Goal: Information Seeking & Learning: Find specific fact

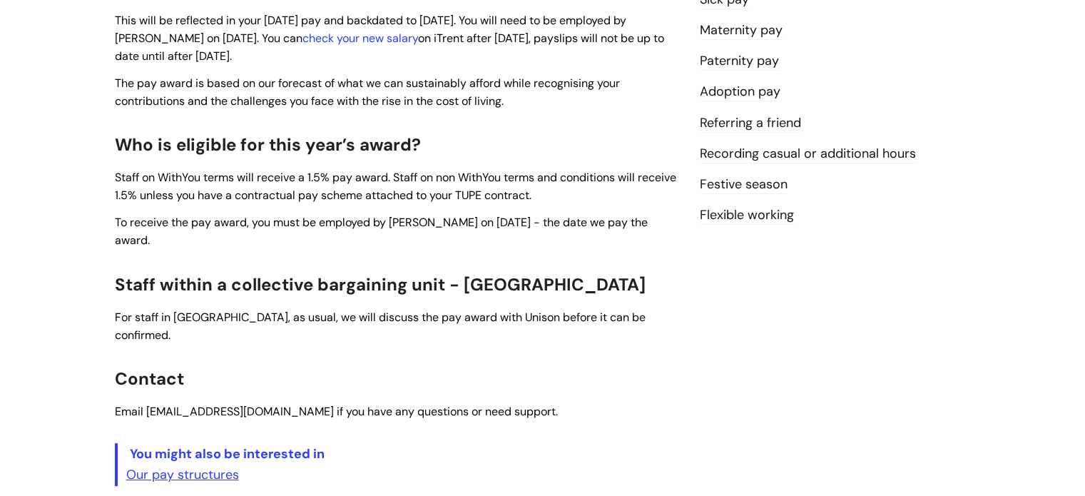
scroll to position [439, 0]
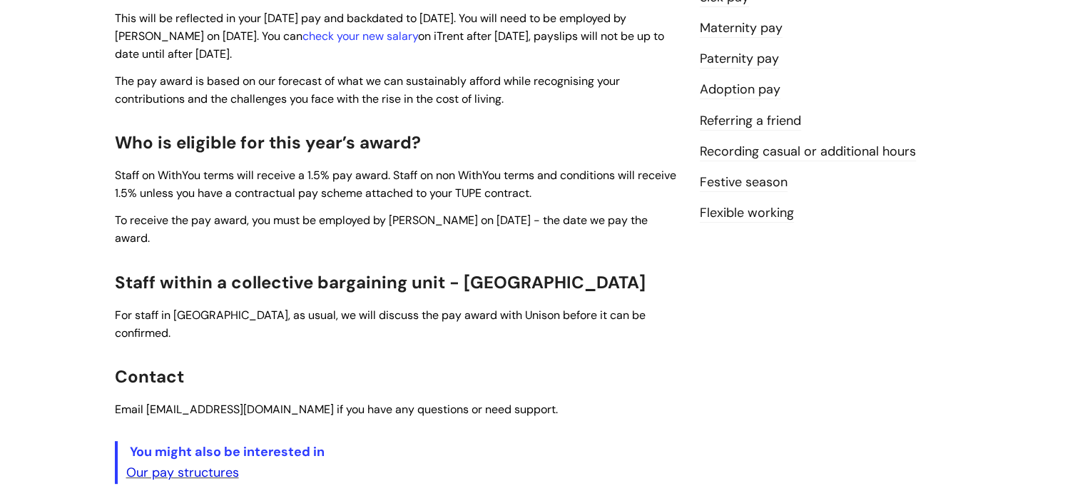
click at [163, 464] on link "Our pay structures" at bounding box center [182, 472] width 113 height 17
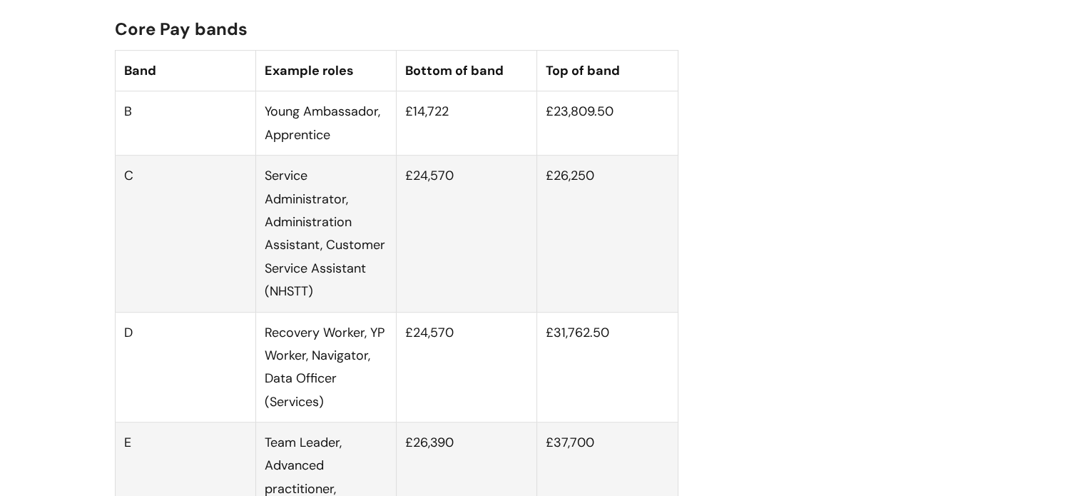
scroll to position [923, 0]
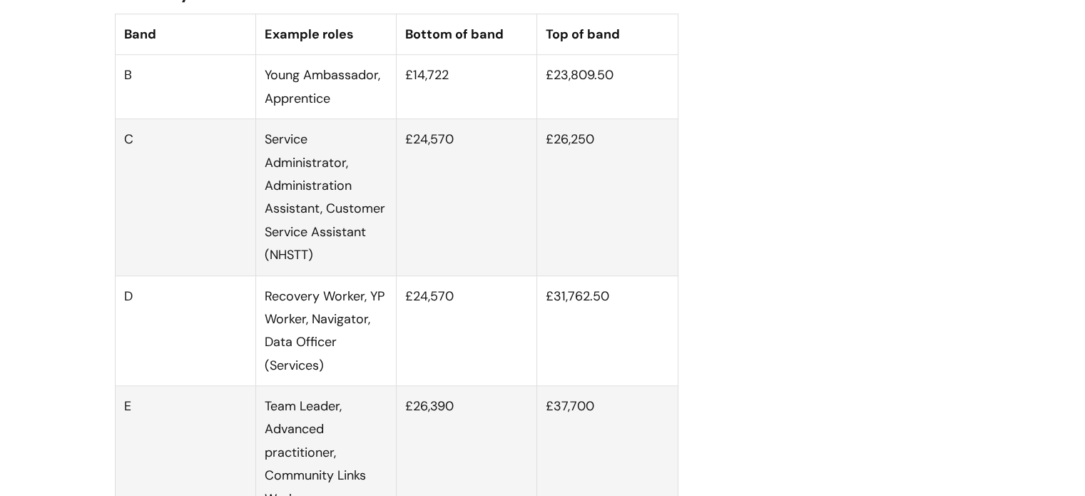
click at [151, 164] on td "C" at bounding box center [185, 197] width 141 height 156
click at [437, 158] on td "£24,570" at bounding box center [467, 197] width 141 height 156
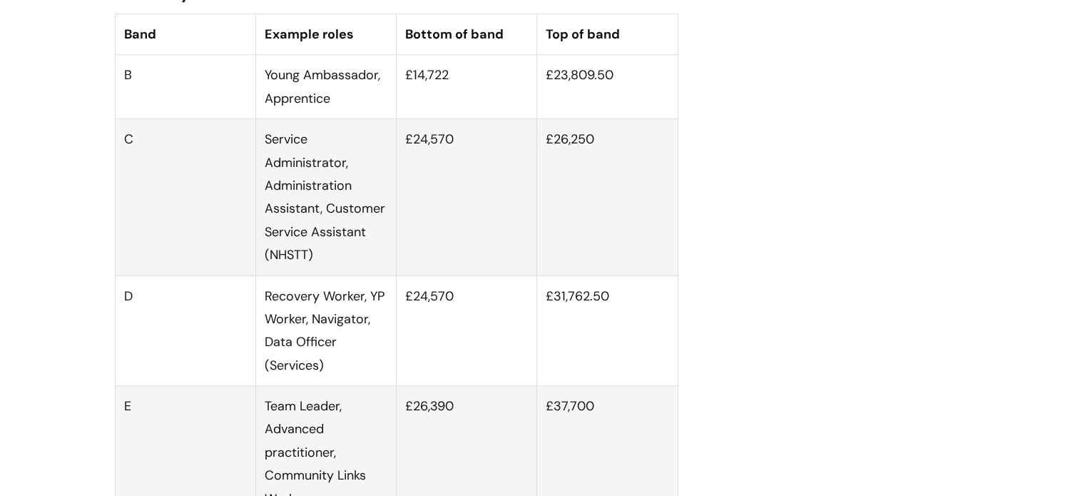
click at [589, 164] on td "£26,250" at bounding box center [607, 197] width 141 height 156
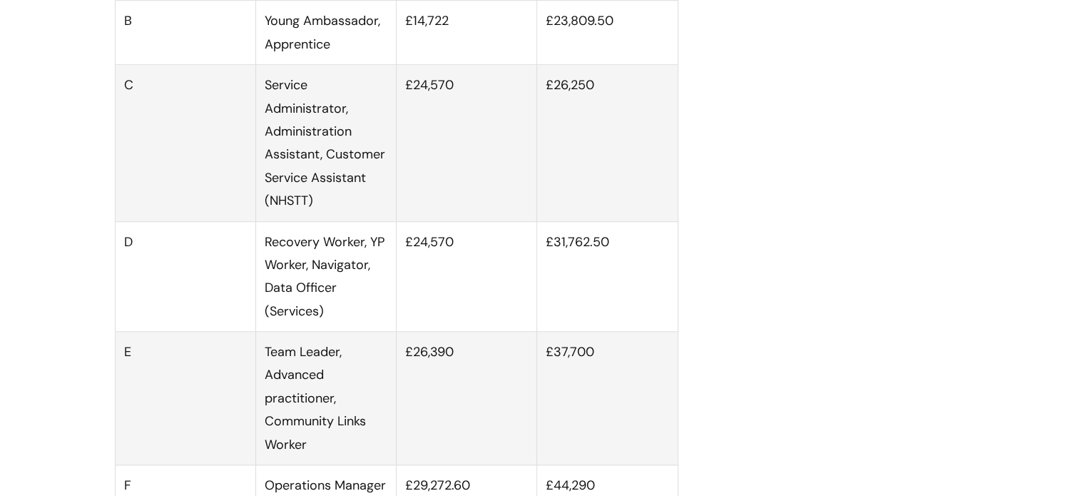
click at [311, 306] on td "Recovery Worker, YP Worker, Navigator, Data Officer (Services)" at bounding box center [325, 276] width 141 height 111
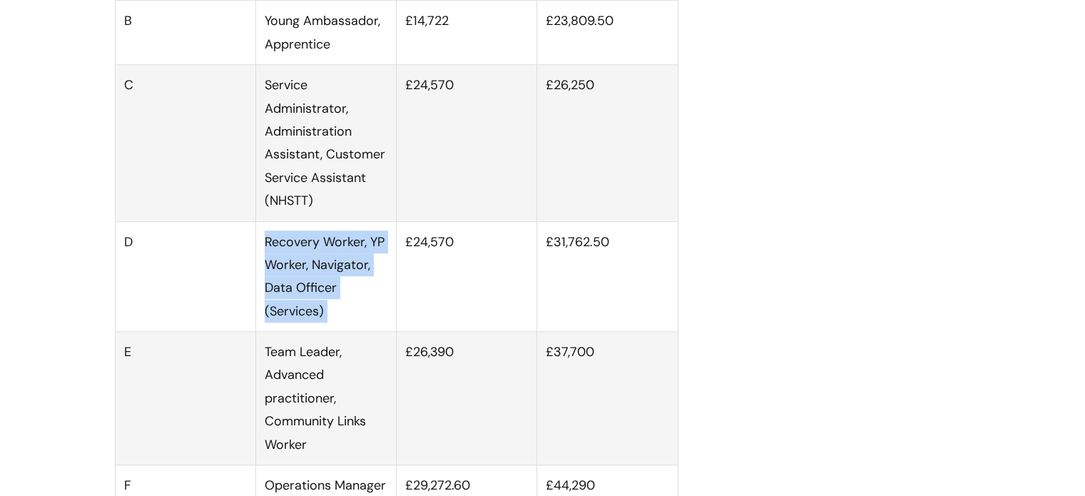
click at [311, 306] on td "Recovery Worker, YP Worker, Navigator, Data Officer (Services)" at bounding box center [325, 276] width 141 height 111
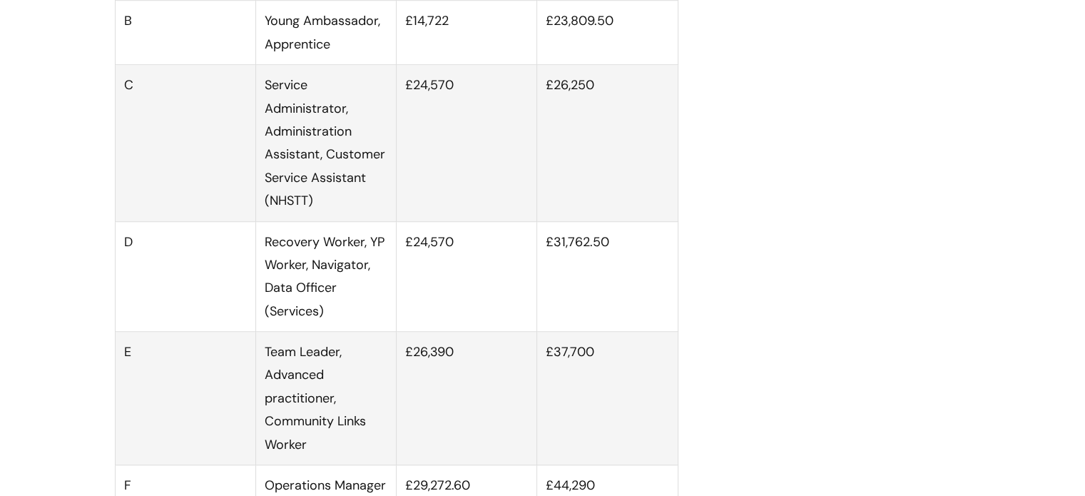
click at [409, 293] on td "£24,570" at bounding box center [467, 276] width 141 height 111
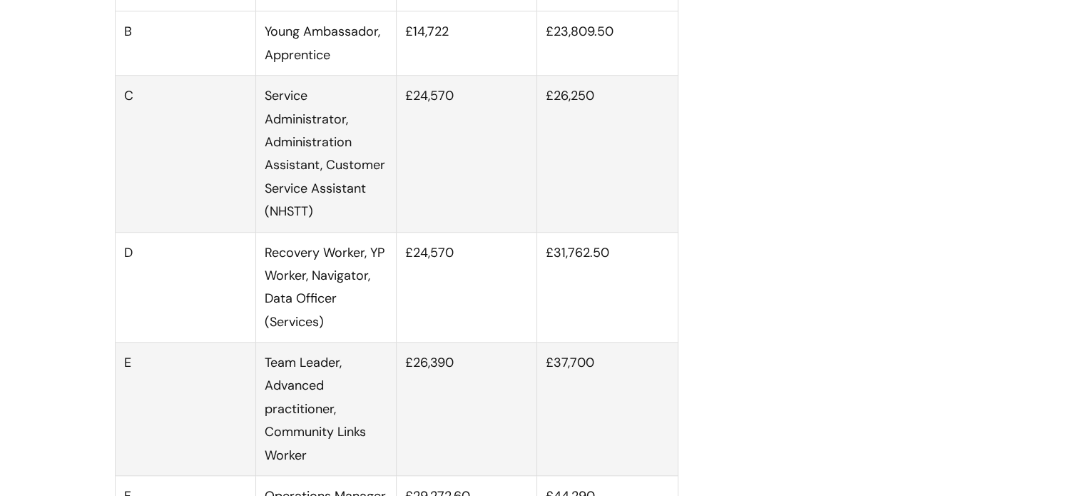
scroll to position [962, 0]
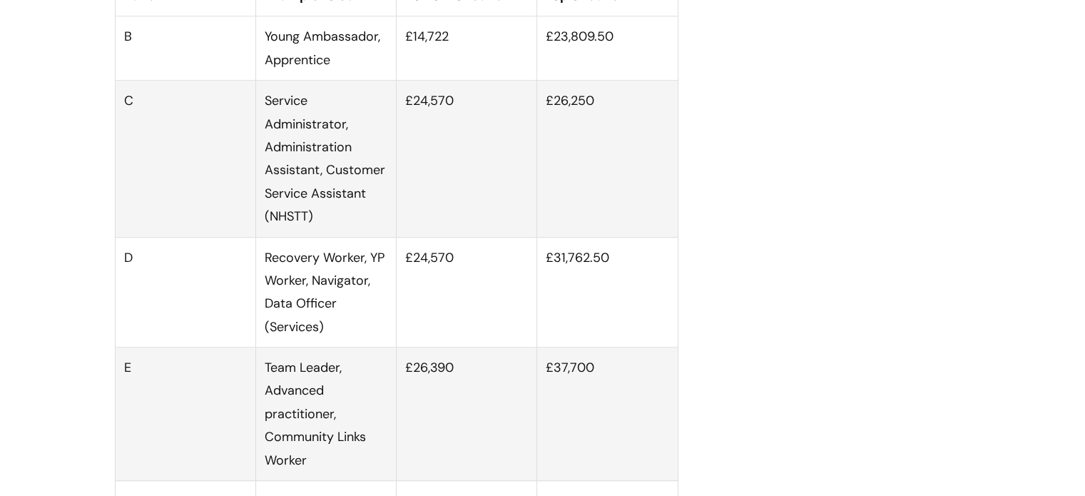
click at [377, 275] on td "Recovery Worker, YP Worker, Navigator, Data Officer (Services)" at bounding box center [325, 292] width 141 height 111
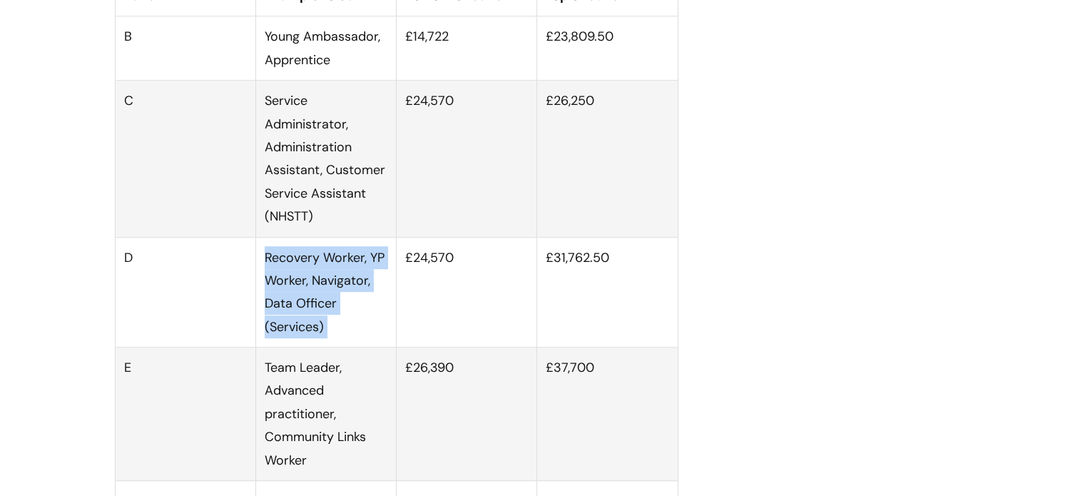
click at [377, 275] on td "Recovery Worker, YP Worker, Navigator, Data Officer (Services)" at bounding box center [325, 292] width 141 height 111
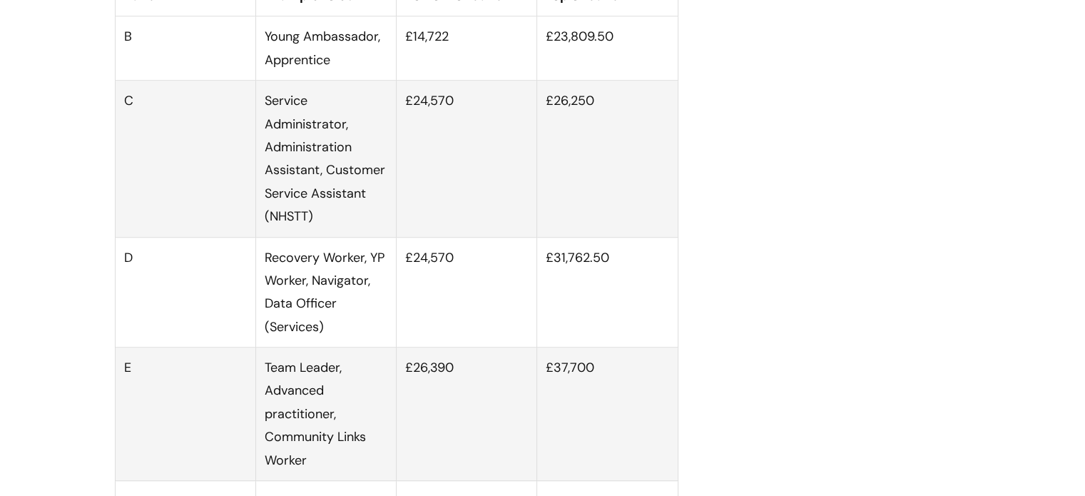
click at [437, 266] on td "£24,570" at bounding box center [467, 292] width 141 height 111
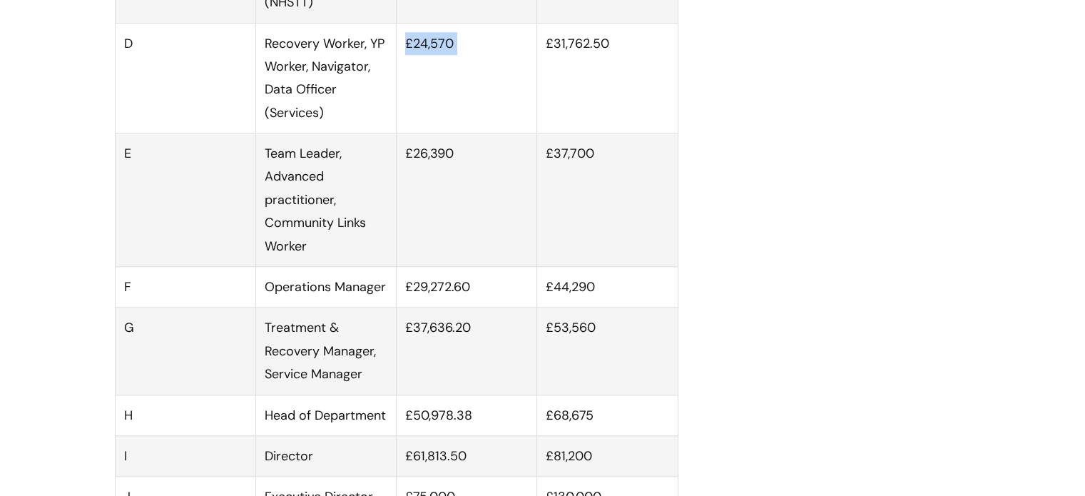
scroll to position [1175, 0]
click at [437, 266] on td "£26,390" at bounding box center [467, 200] width 141 height 133
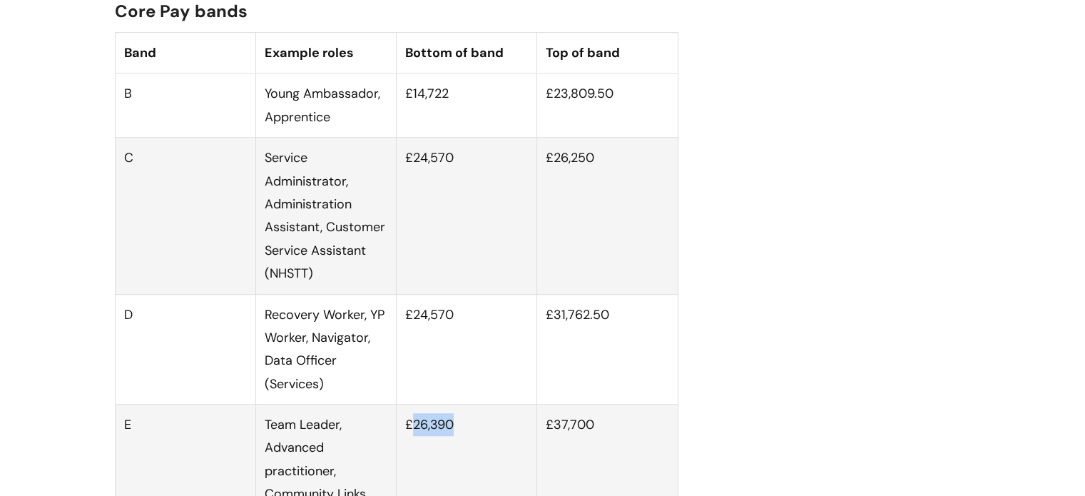
scroll to position [905, 0]
click at [437, 266] on td "£24,570" at bounding box center [467, 216] width 141 height 156
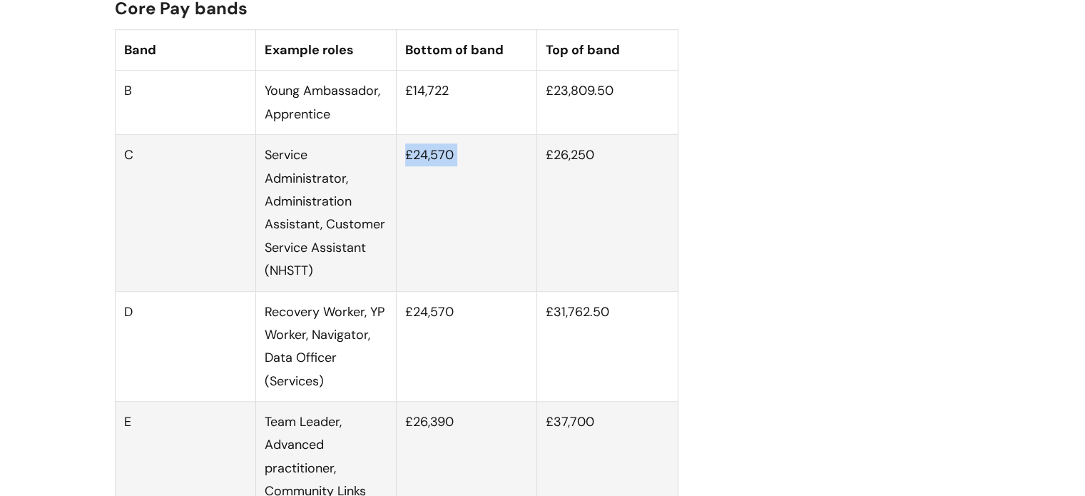
scroll to position [885, 0]
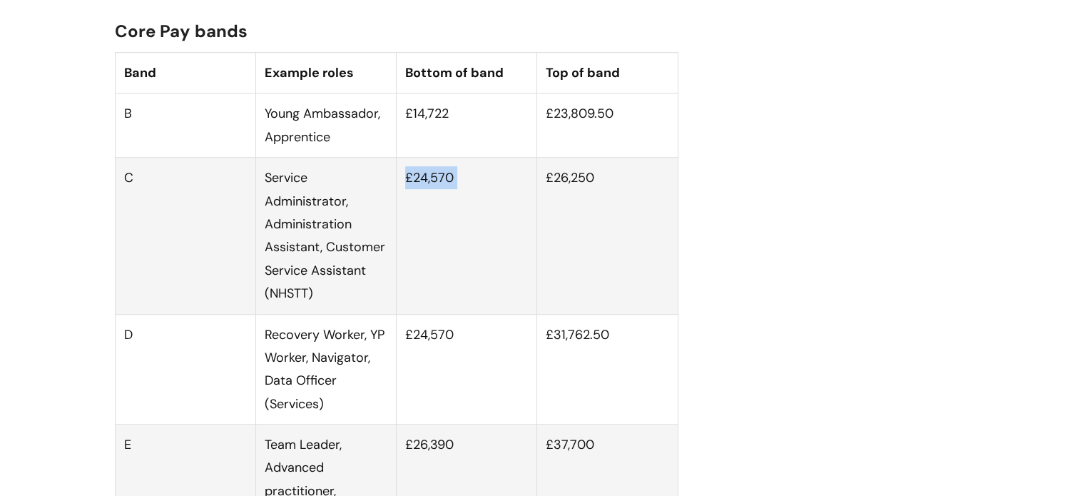
click at [460, 238] on td "£24,570" at bounding box center [467, 236] width 141 height 156
click at [265, 216] on td "Service Administrator, Administration Assistant, Customer Service Assistant (NH…" at bounding box center [325, 236] width 141 height 156
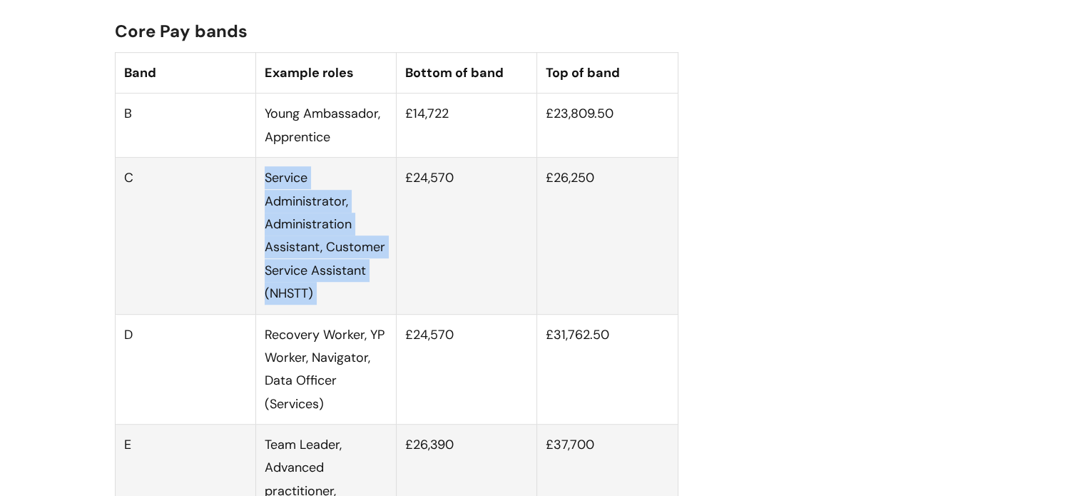
click at [265, 216] on td "Service Administrator, Administration Assistant, Customer Service Assistant (NH…" at bounding box center [325, 236] width 141 height 156
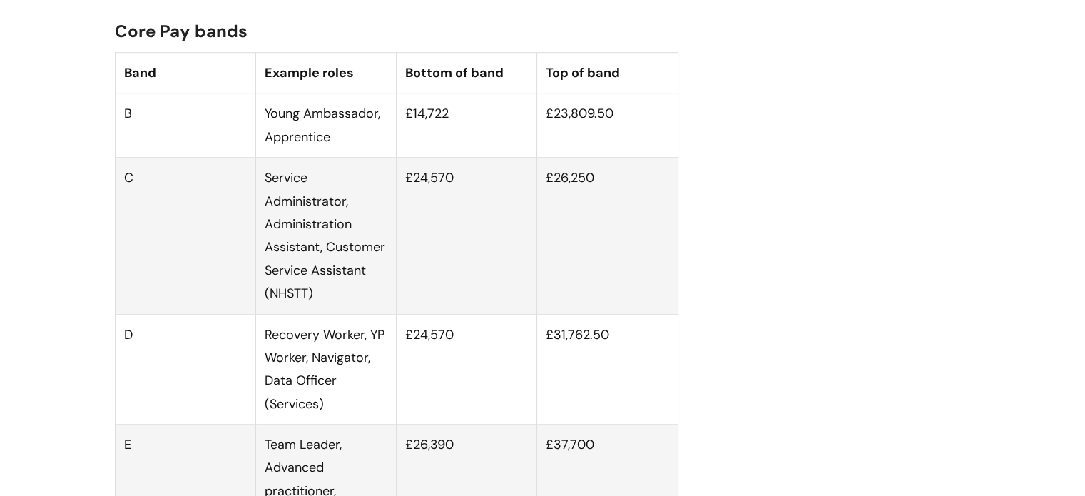
click at [492, 259] on td "£24,570" at bounding box center [467, 236] width 141 height 156
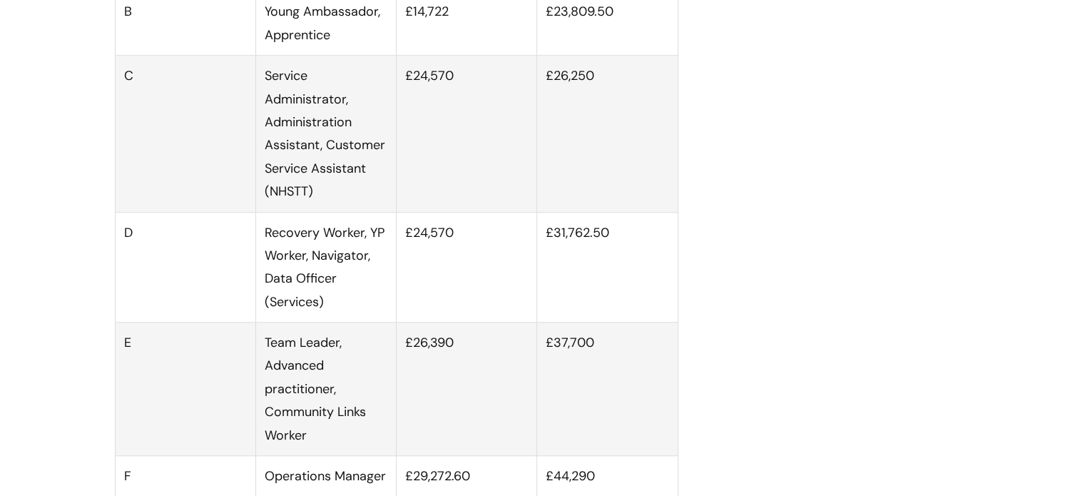
click at [440, 252] on td "£24,570" at bounding box center [467, 267] width 141 height 111
click at [451, 253] on td "£24,570" at bounding box center [467, 267] width 141 height 111
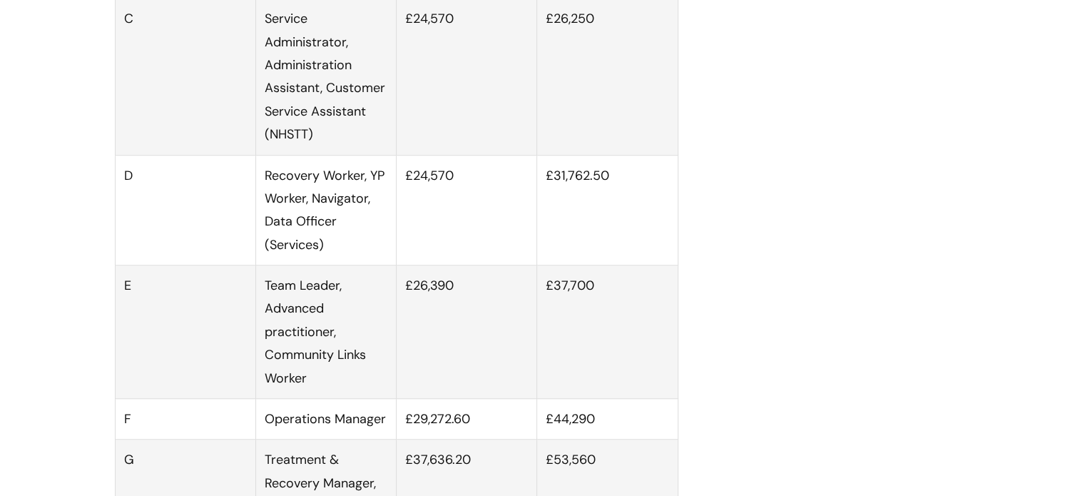
scroll to position [1059, 0]
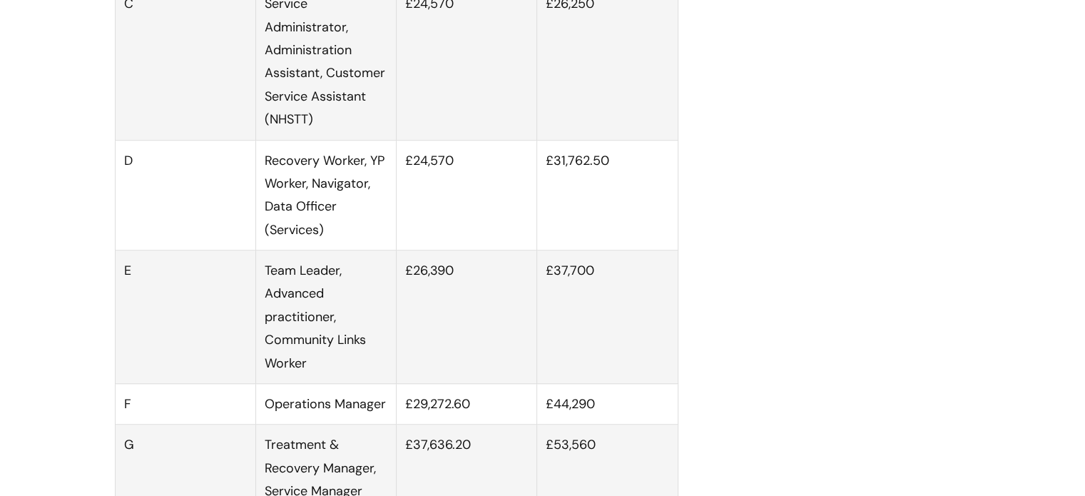
click at [472, 193] on td "£24,570" at bounding box center [467, 195] width 141 height 111
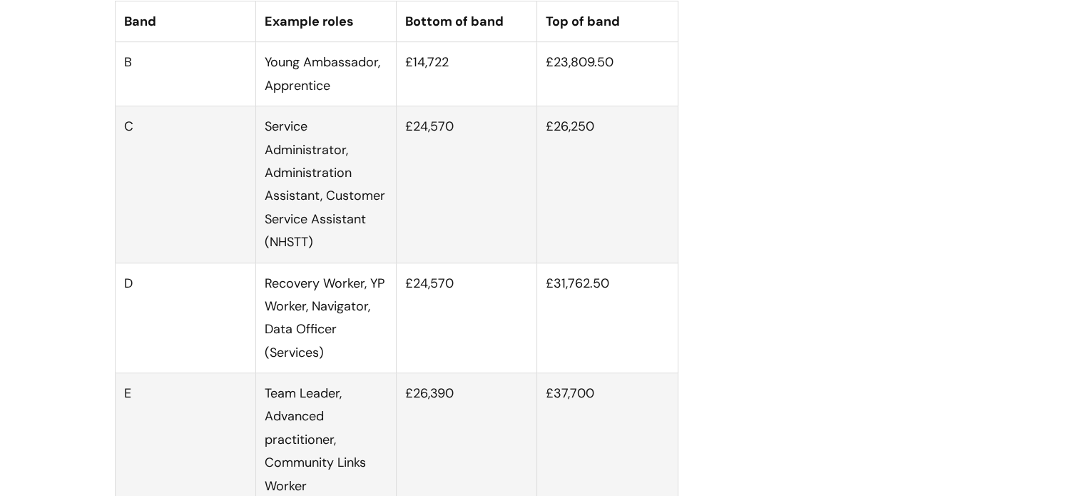
scroll to position [932, 0]
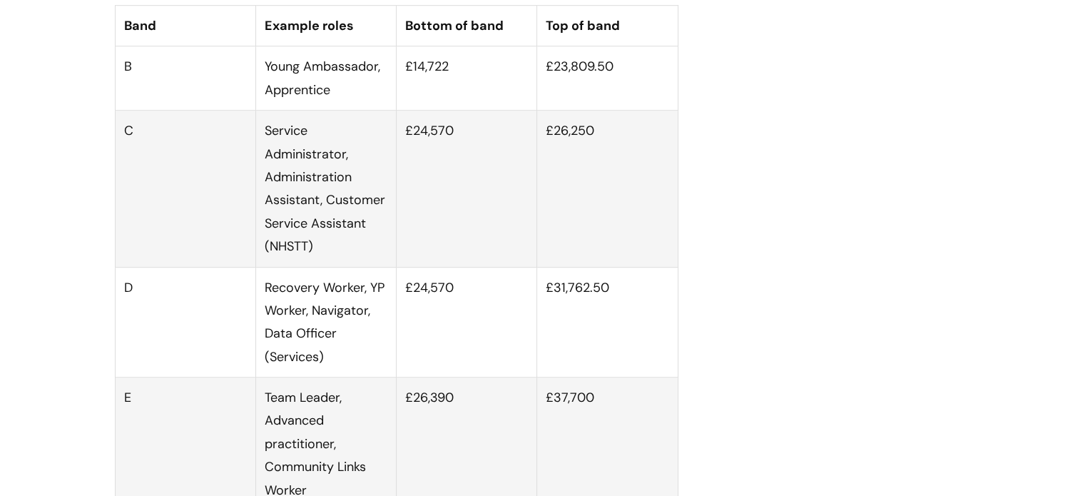
click at [472, 193] on td "£24,570" at bounding box center [467, 189] width 141 height 156
